Goal: Use online tool/utility: Utilize a website feature to perform a specific function

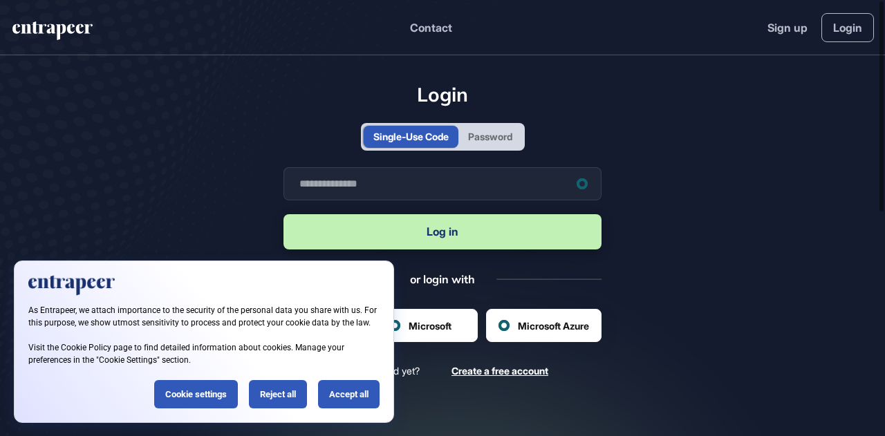
scroll to position [1, 1]
click at [388, 189] on input "text" at bounding box center [442, 183] width 318 height 33
type input "**********"
click at [465, 229] on button "Log in" at bounding box center [442, 231] width 318 height 35
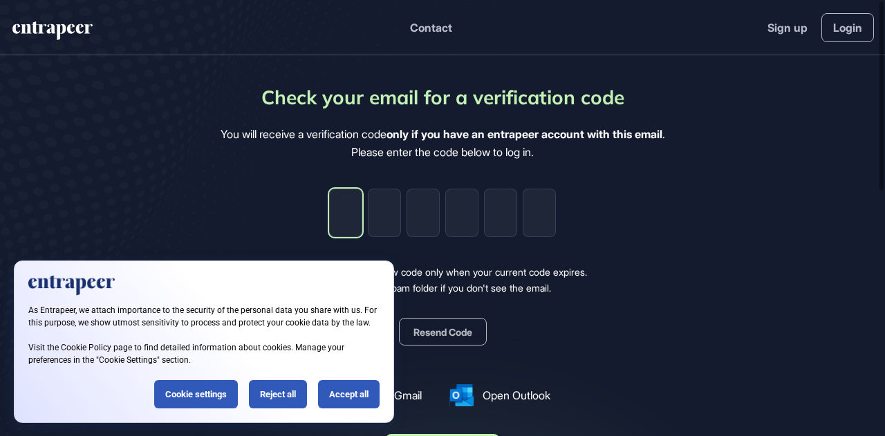
click at [355, 219] on input "tel" at bounding box center [345, 213] width 33 height 48
type input "*"
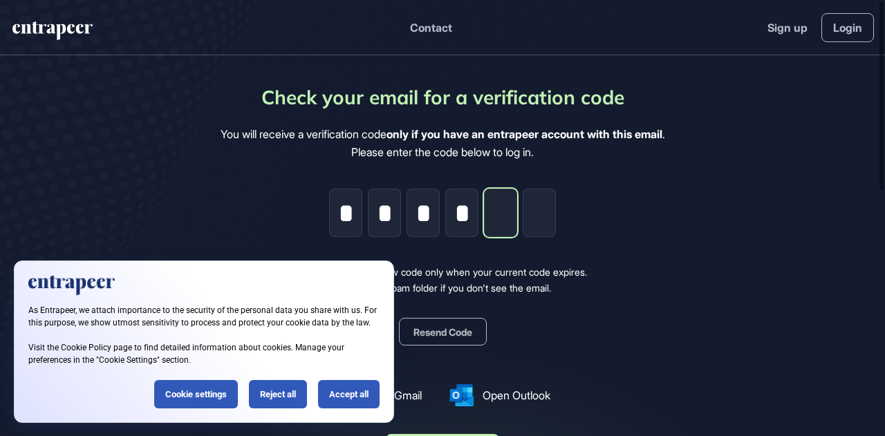
click at [503, 216] on input "tel" at bounding box center [500, 213] width 33 height 48
type input "*"
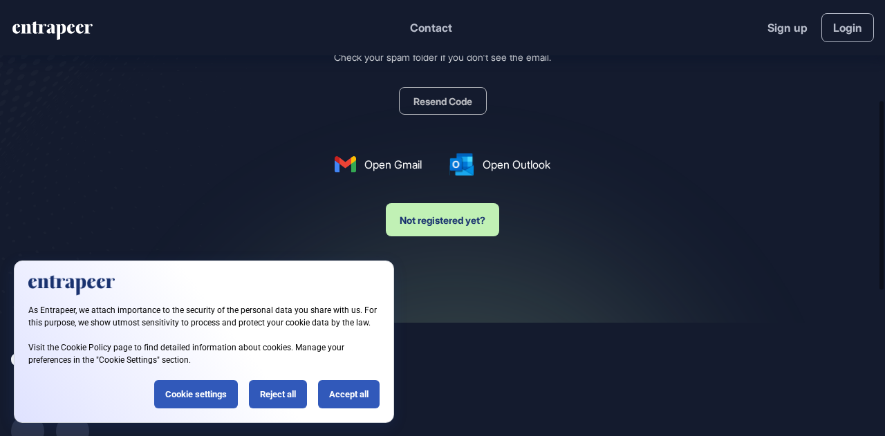
scroll to position [277, 0]
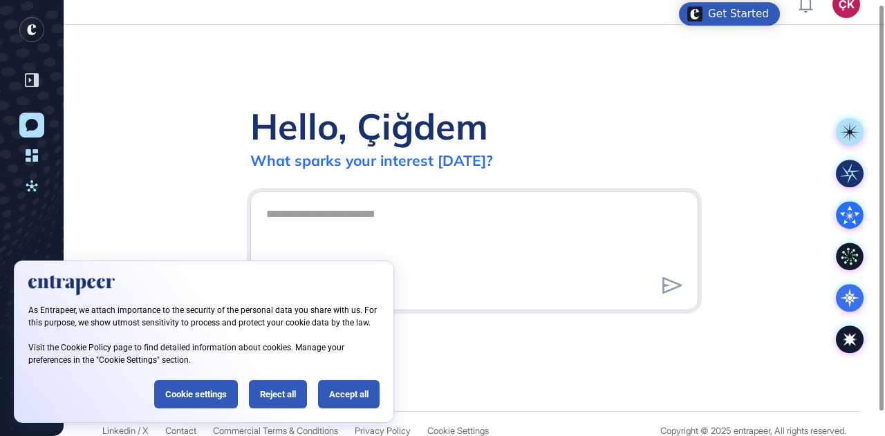
scroll to position [30, 0]
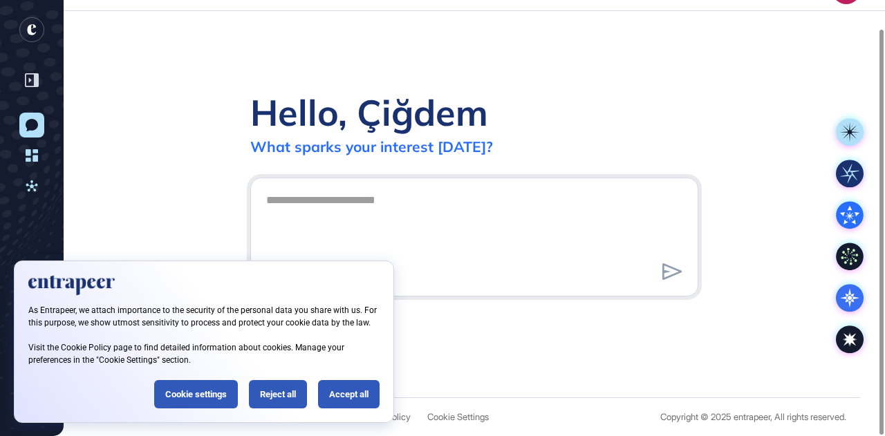
click at [357, 208] on textarea at bounding box center [474, 235] width 433 height 97
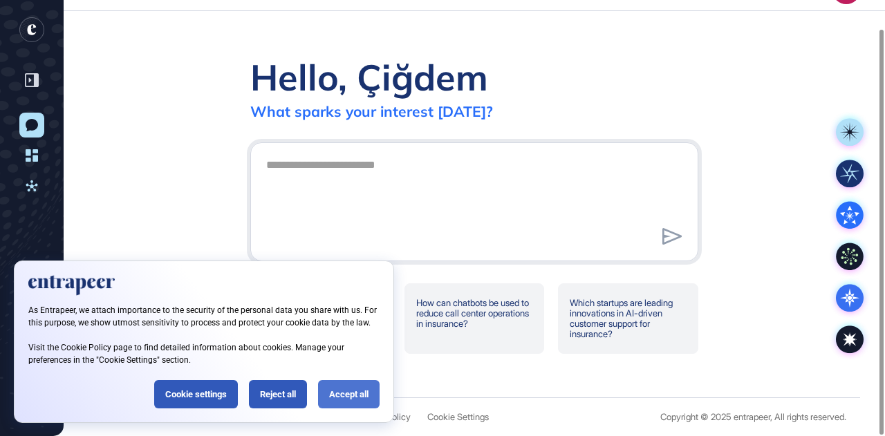
click at [349, 394] on div "Accept all" at bounding box center [349, 394] width 62 height 28
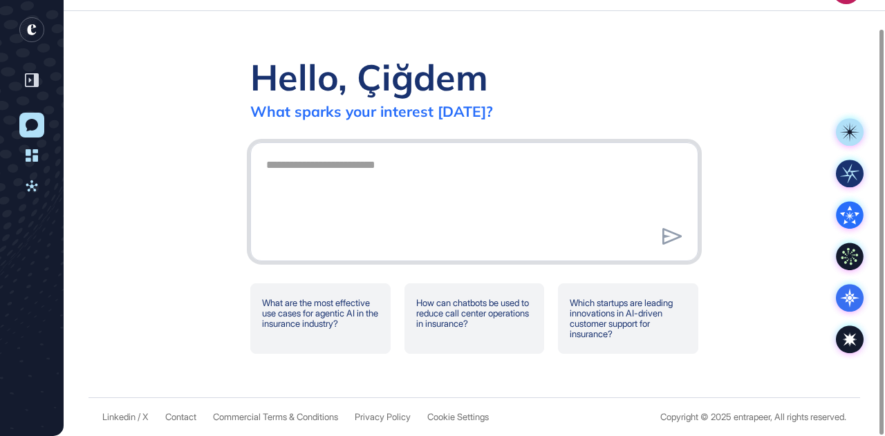
click at [327, 179] on textarea at bounding box center [474, 199] width 433 height 97
type textarea "*"
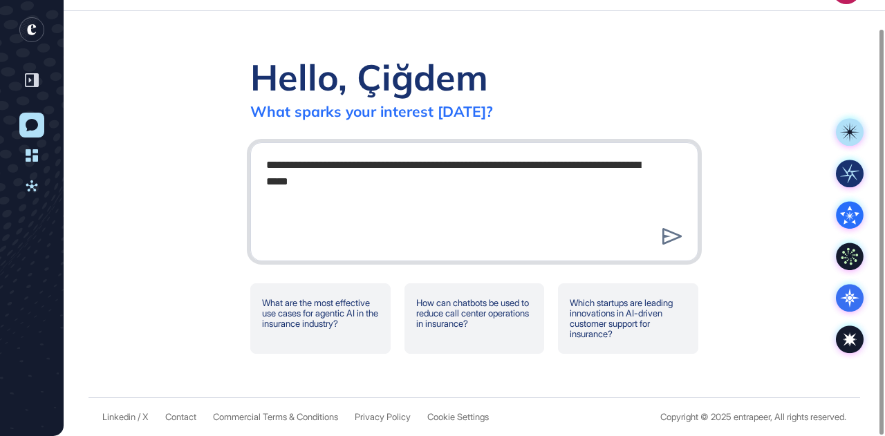
type textarea "**********"
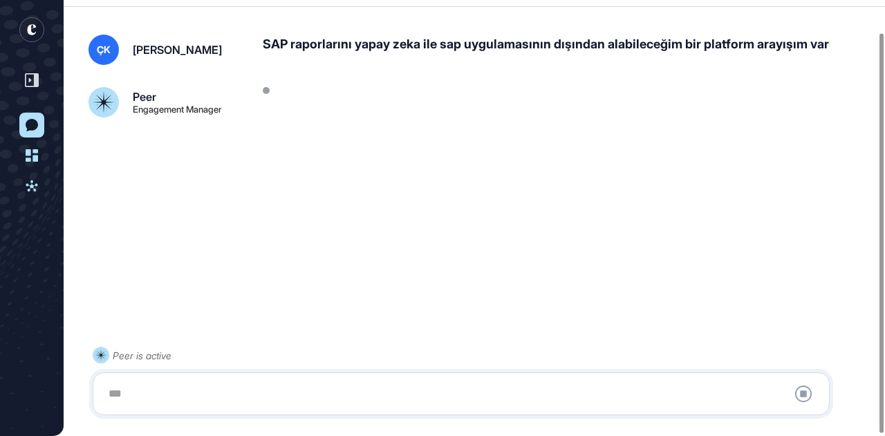
scroll to position [36, 0]
